Goal: Transaction & Acquisition: Purchase product/service

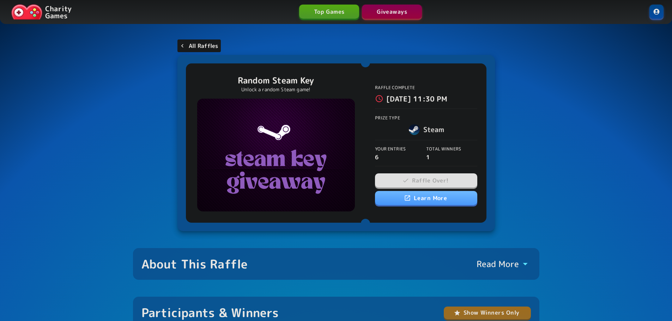
click at [195, 50] on link "All Raffles" at bounding box center [199, 45] width 44 height 13
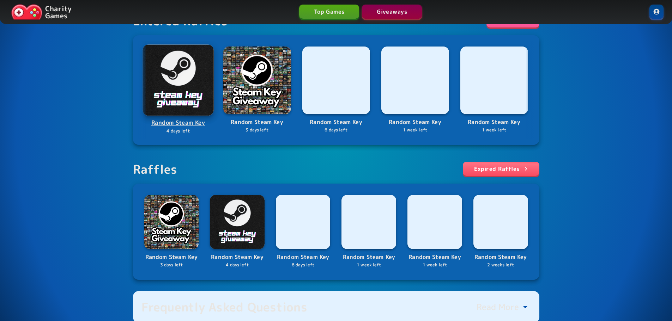
scroll to position [106, 0]
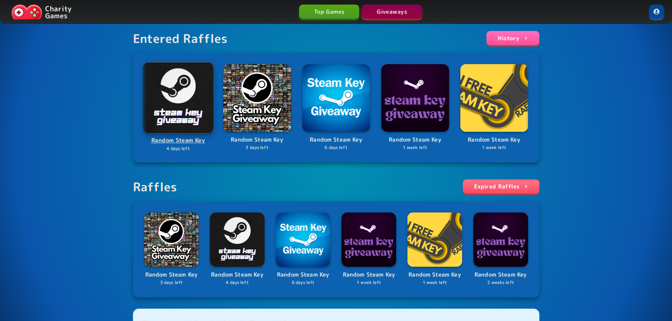
click at [187, 107] on img at bounding box center [177, 97] width 71 height 71
